Goal: Information Seeking & Learning: Learn about a topic

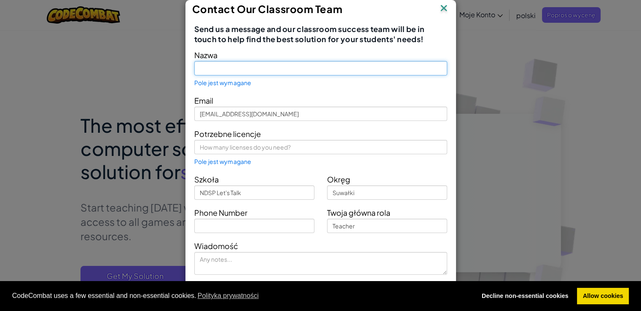
click at [271, 67] on input "text" at bounding box center [320, 68] width 253 height 14
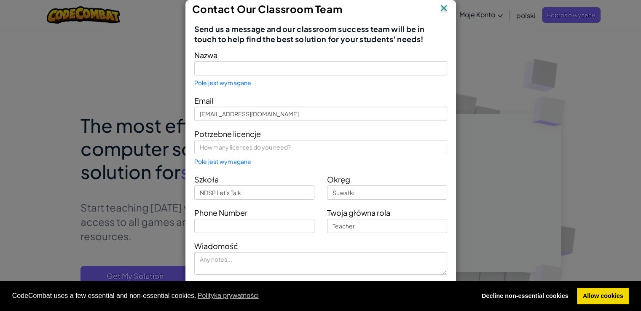
click at [442, 11] on img at bounding box center [443, 9] width 11 height 13
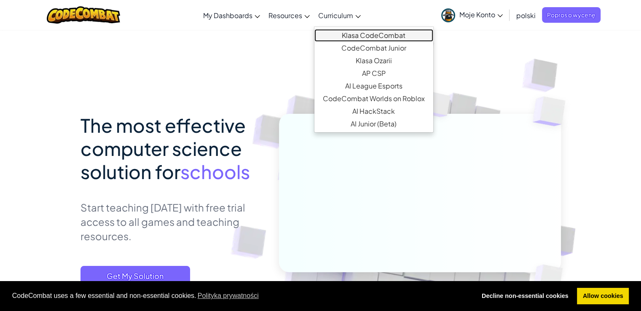
click at [352, 34] on link "Klasa CodeCombat" at bounding box center [373, 35] width 119 height 13
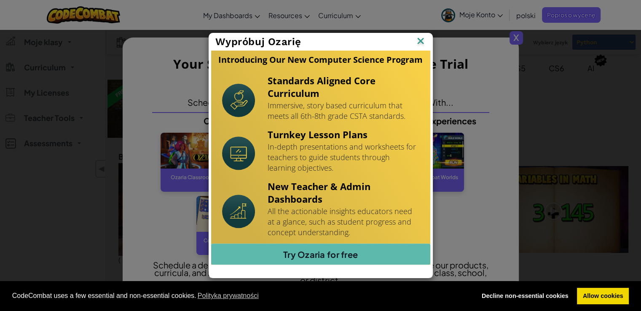
click at [421, 40] on img at bounding box center [420, 41] width 11 height 13
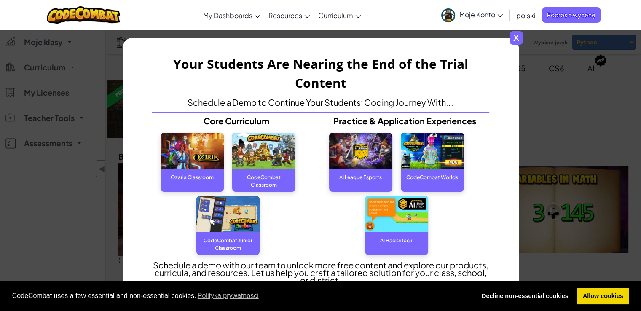
click at [521, 33] on span "x" at bounding box center [515, 37] width 13 height 13
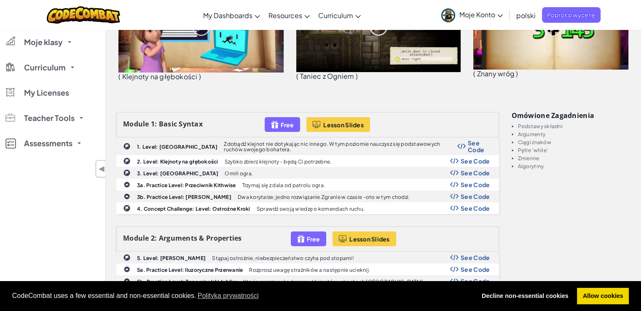
scroll to position [185, 0]
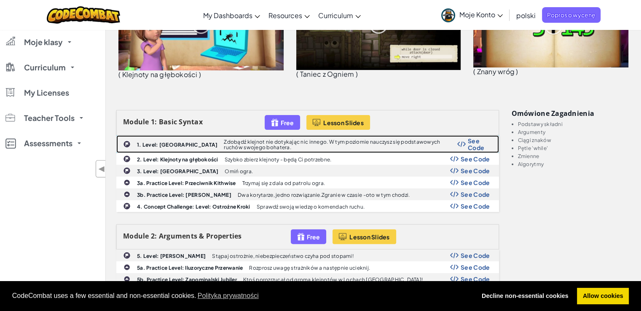
click at [435, 148] on p "Zdobądź klejnot nie dotykając nic innego. W tym poziomie nauczysz się podstawow…" at bounding box center [340, 144] width 233 height 11
